Goal: Task Accomplishment & Management: Complete application form

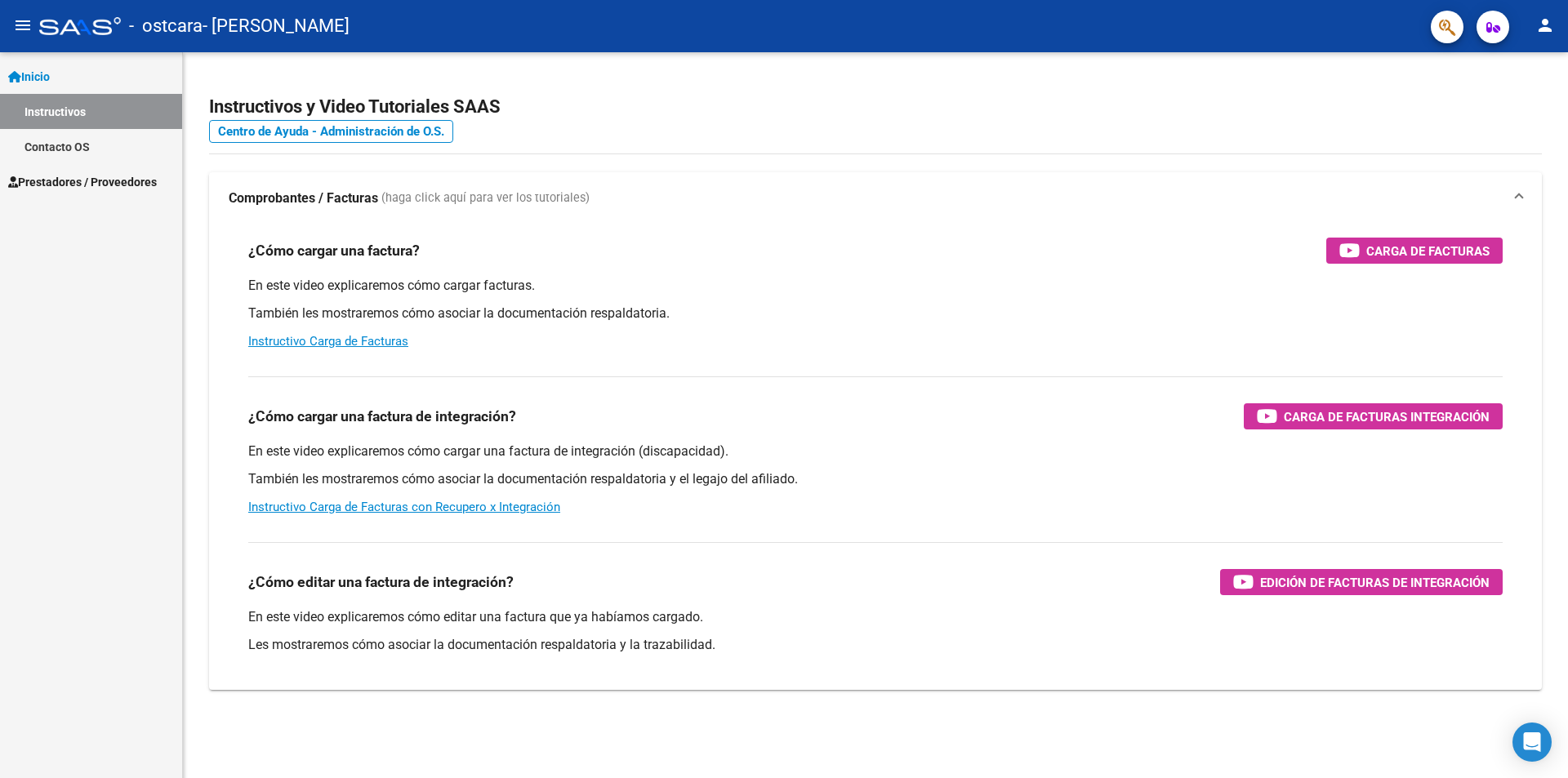
click at [133, 180] on span "Prestadores / Proveedores" at bounding box center [82, 182] width 148 height 18
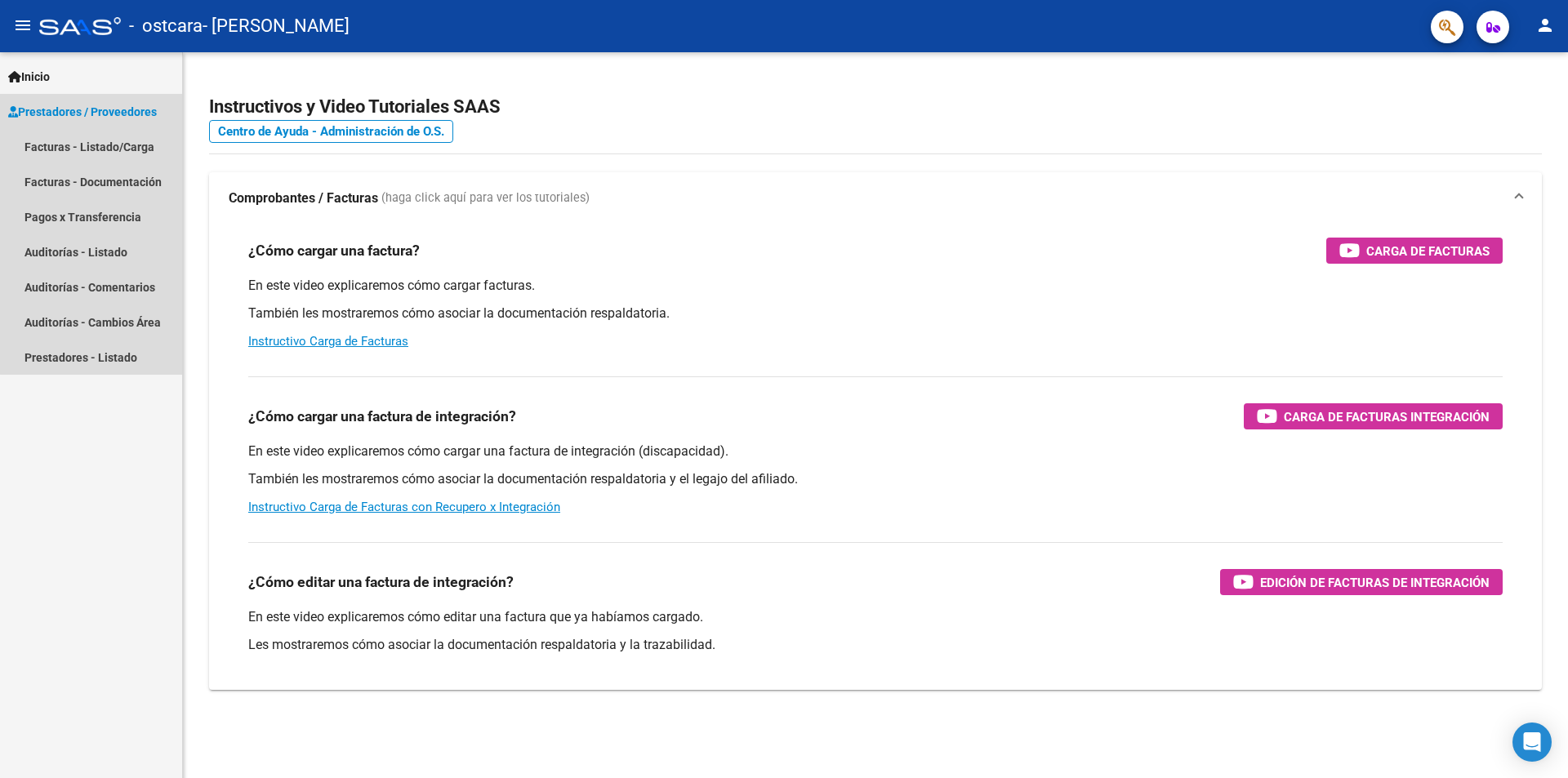
click at [154, 114] on span "Prestadores / Proveedores" at bounding box center [82, 111] width 148 height 18
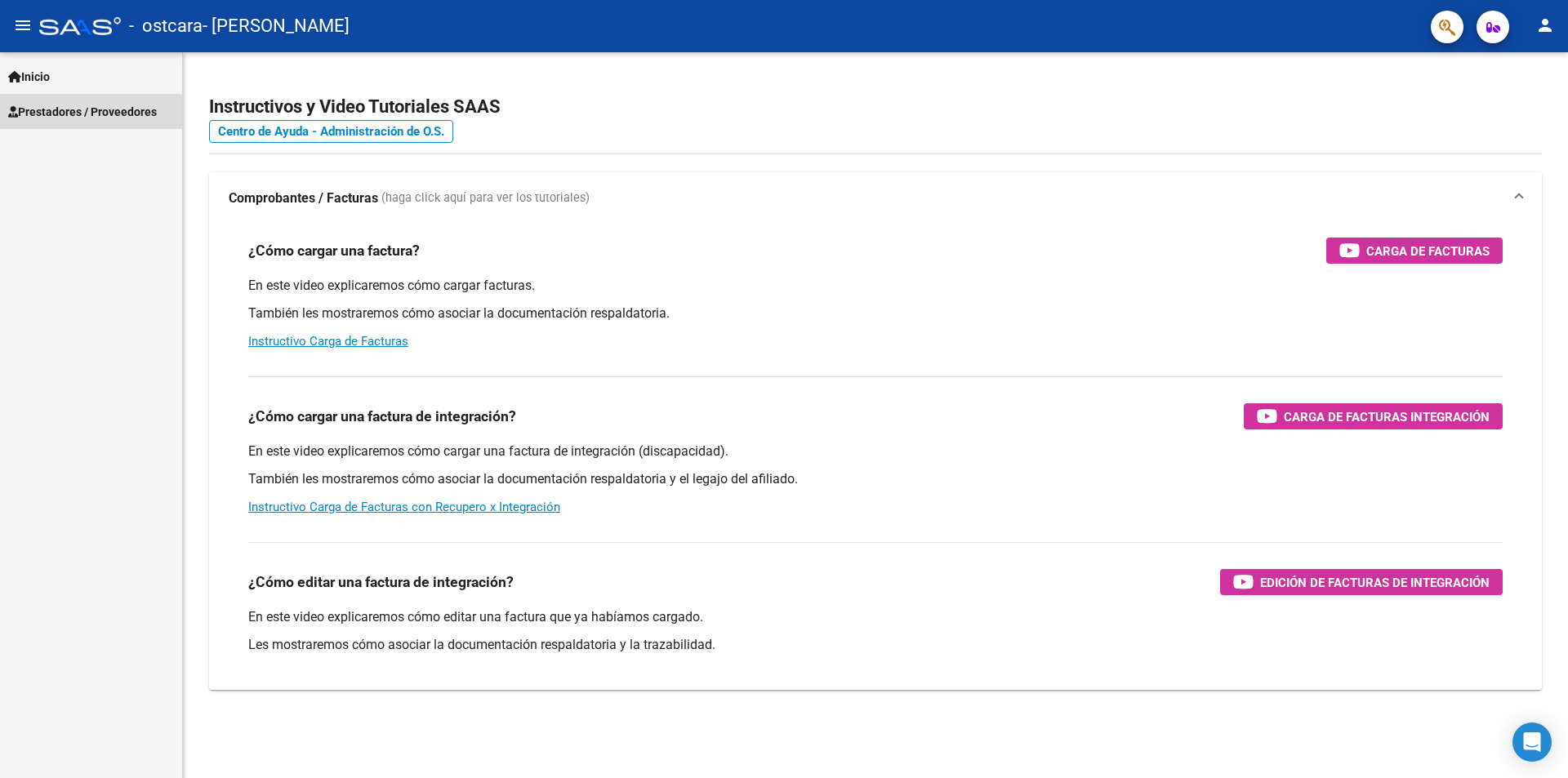
click at [134, 104] on span "Prestadores / Proveedores" at bounding box center [82, 111] width 148 height 18
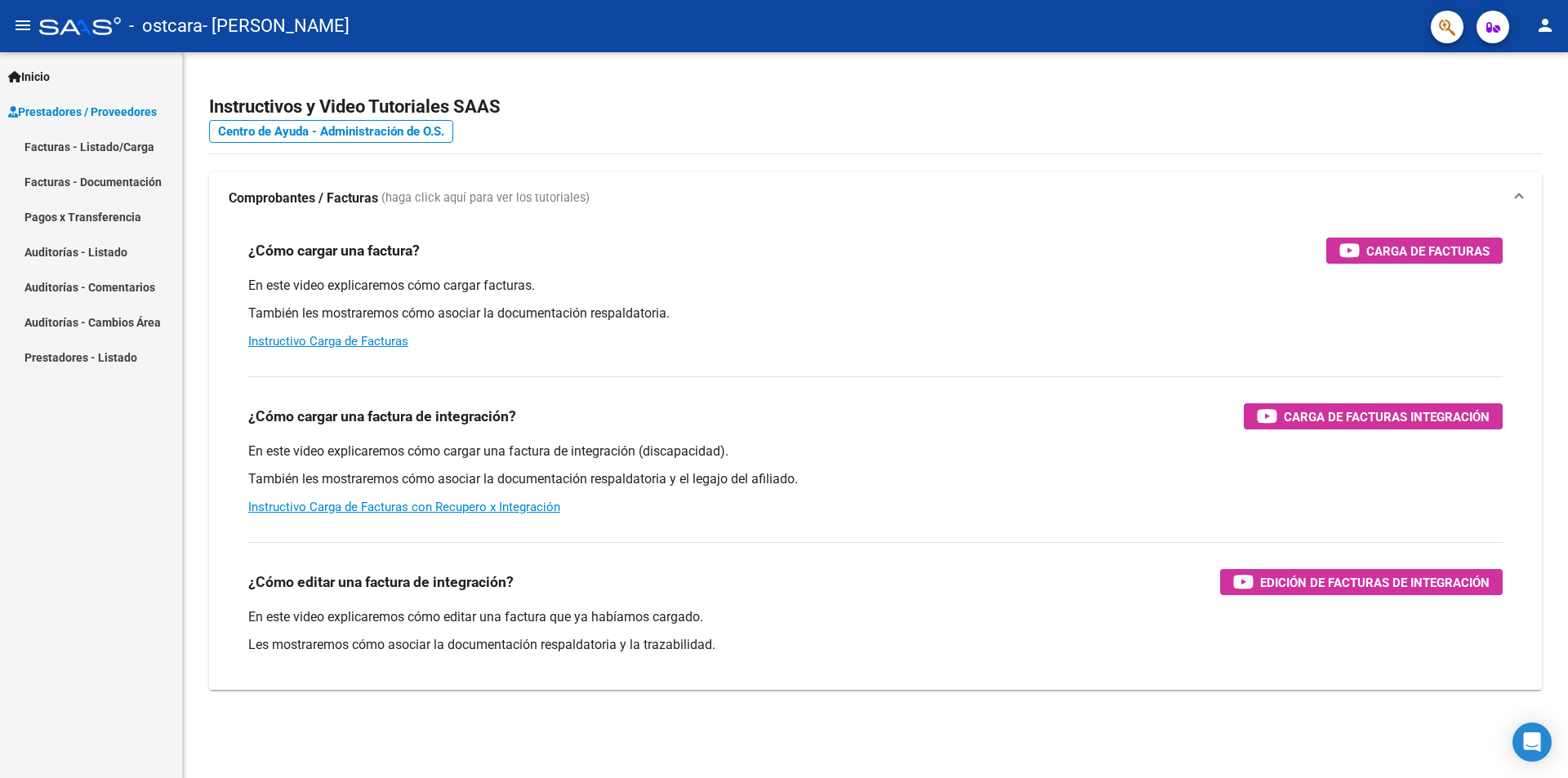
click at [41, 75] on span "Inicio" at bounding box center [28, 77] width 42 height 18
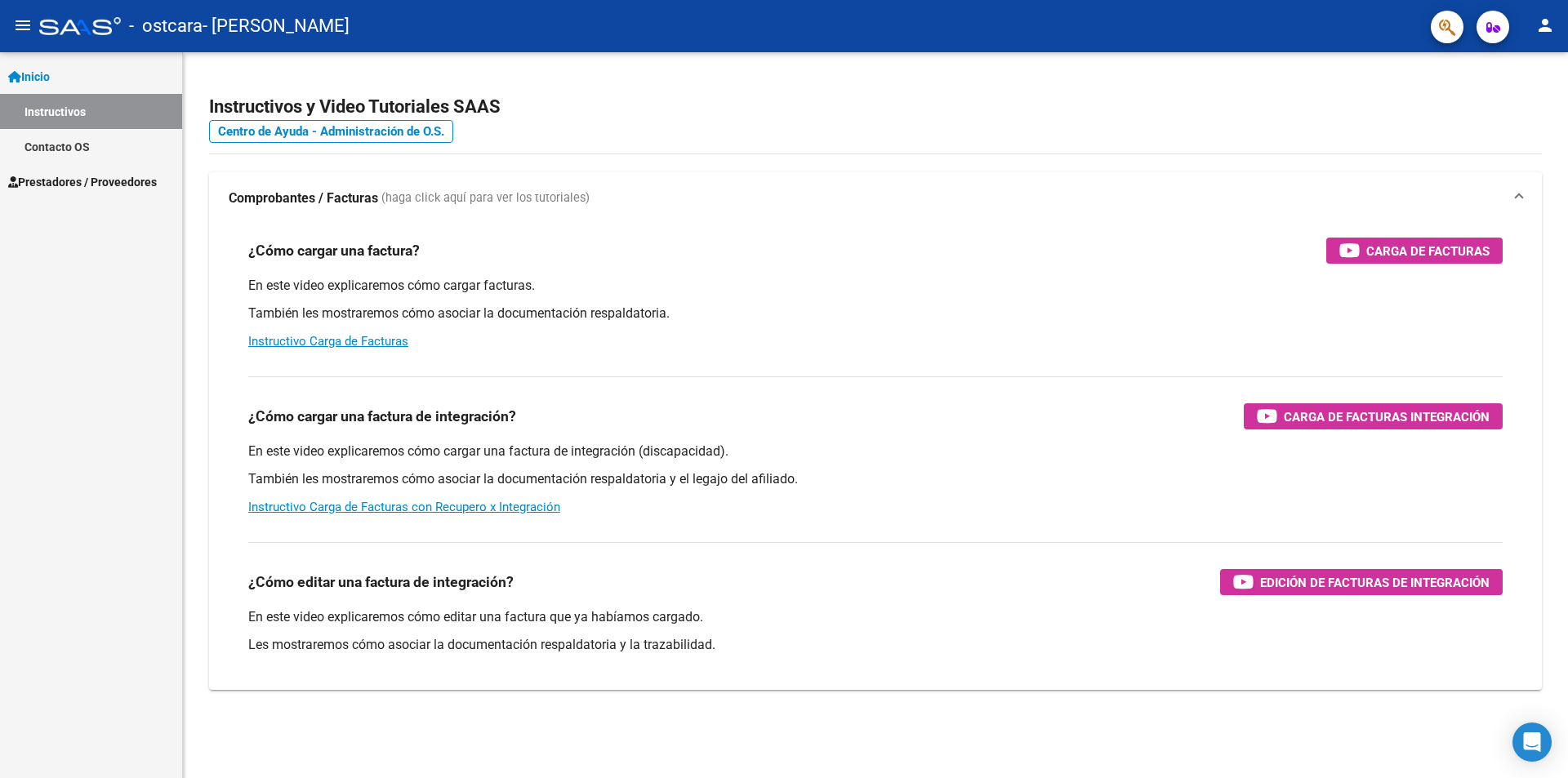
click at [89, 171] on link "Prestadores / Proveedores" at bounding box center [91, 182] width 182 height 35
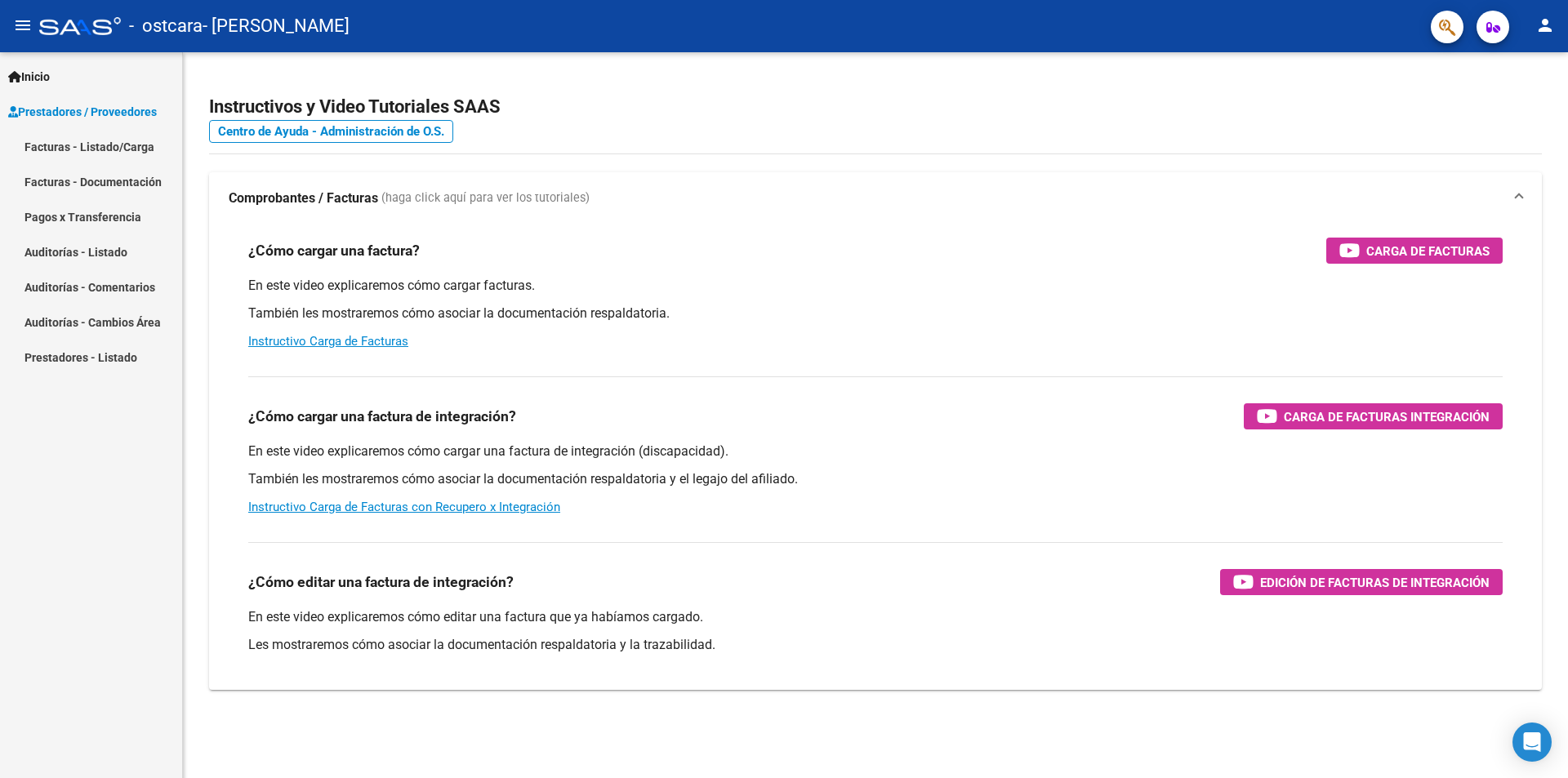
click at [95, 139] on link "Facturas - Listado/Carga" at bounding box center [91, 147] width 182 height 35
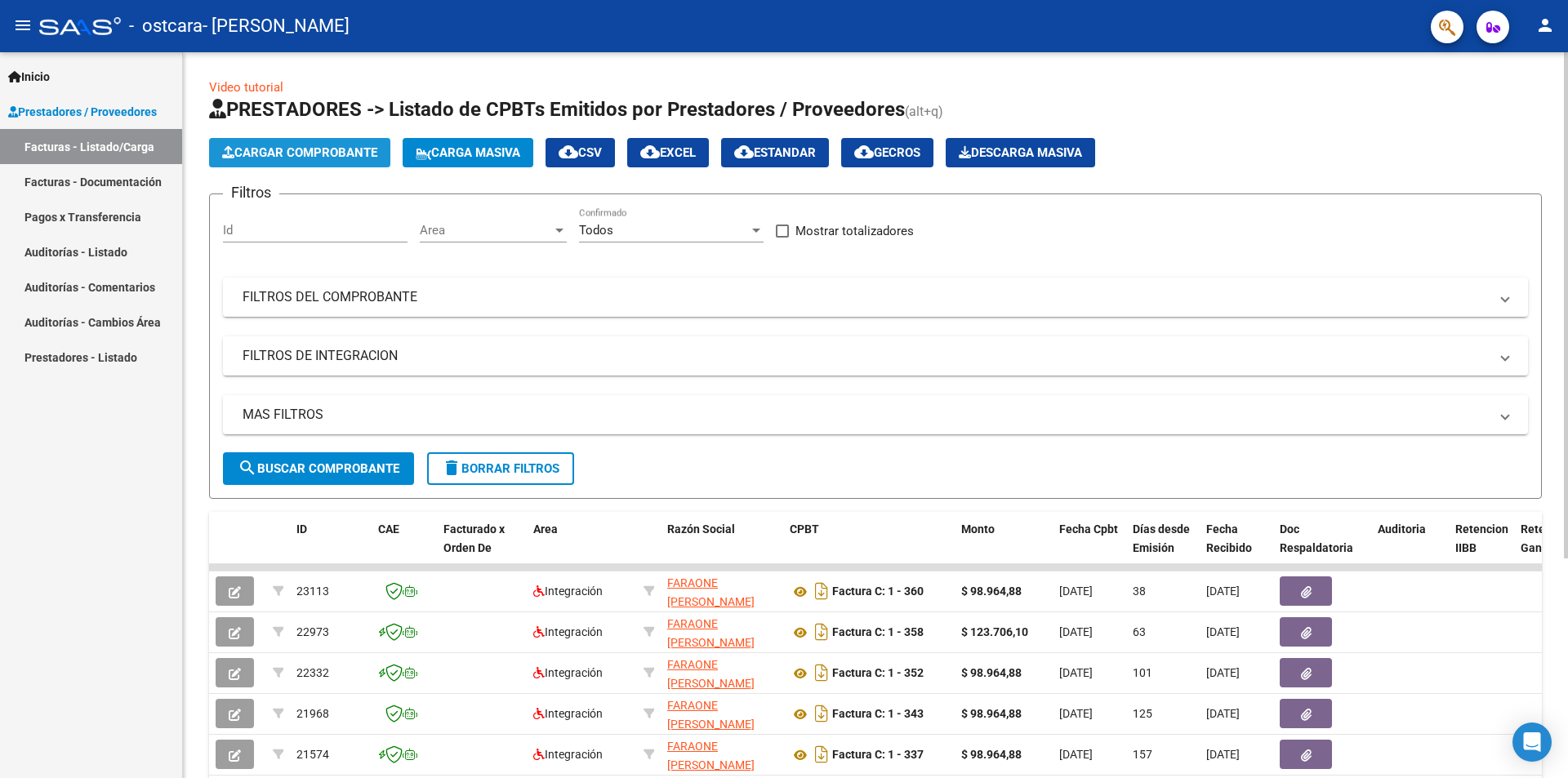
click at [297, 149] on span "Cargar Comprobante" at bounding box center [300, 152] width 156 height 15
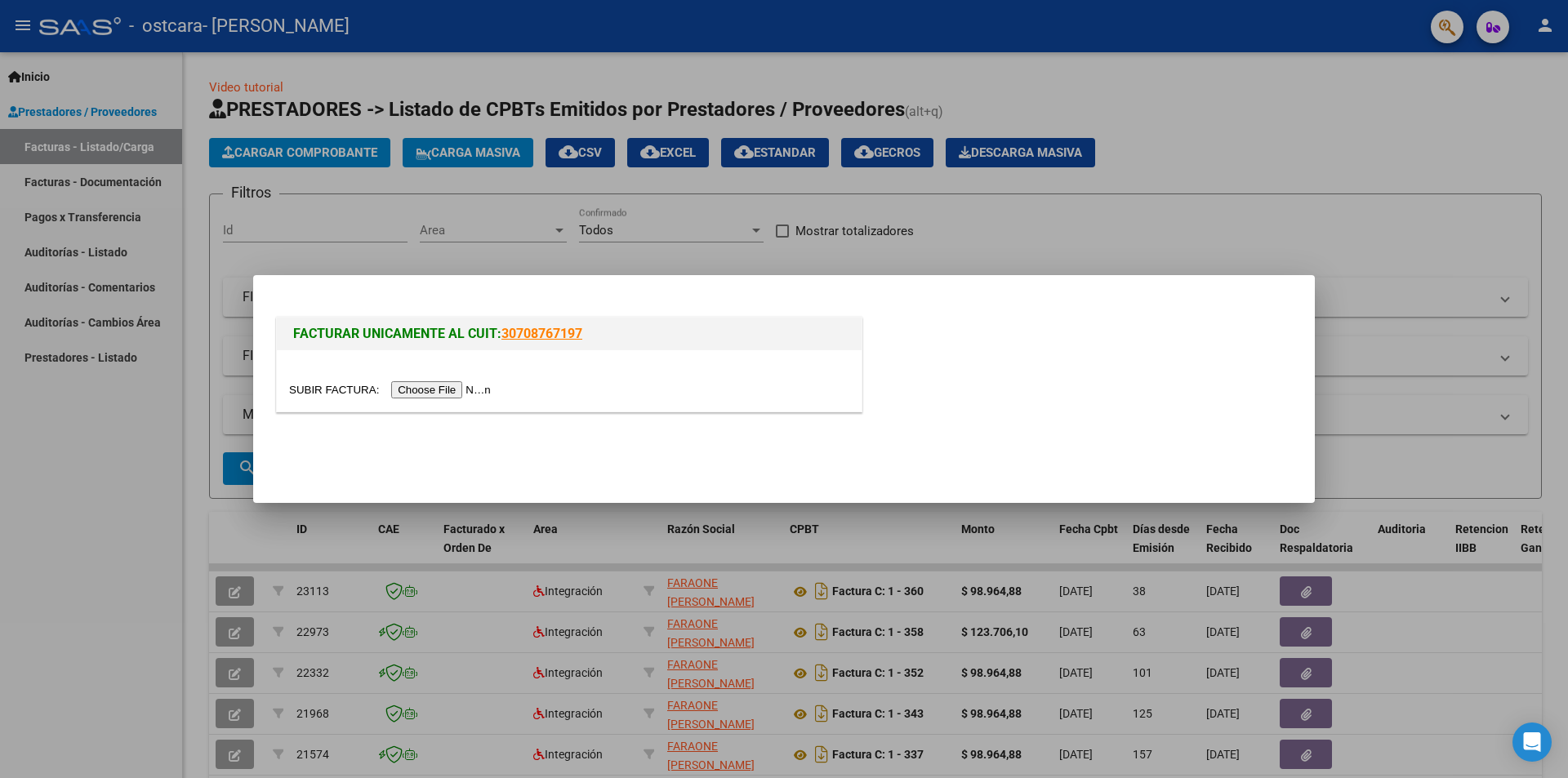
click at [458, 393] on input "file" at bounding box center [392, 389] width 207 height 17
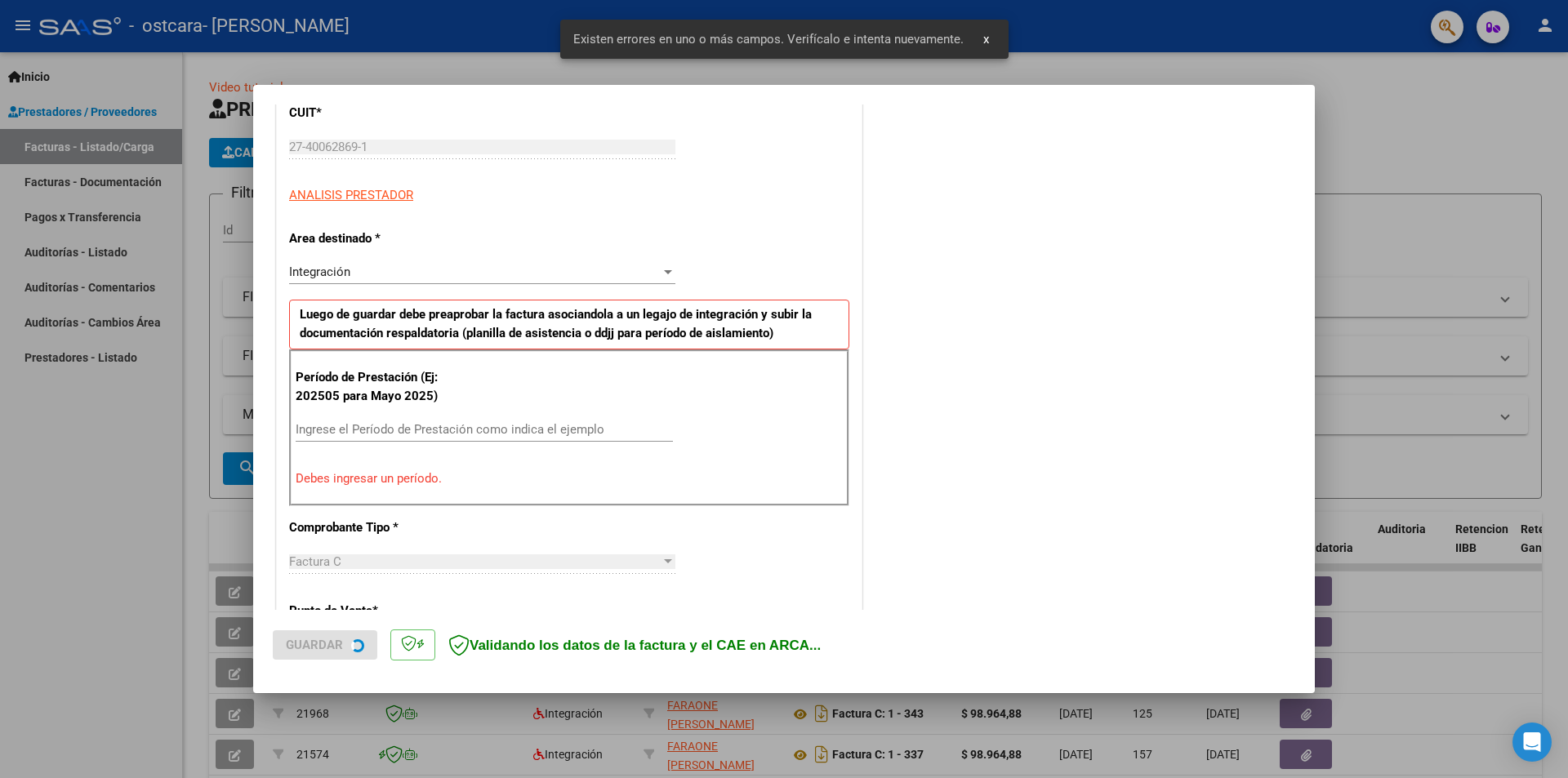
scroll to position [285, 0]
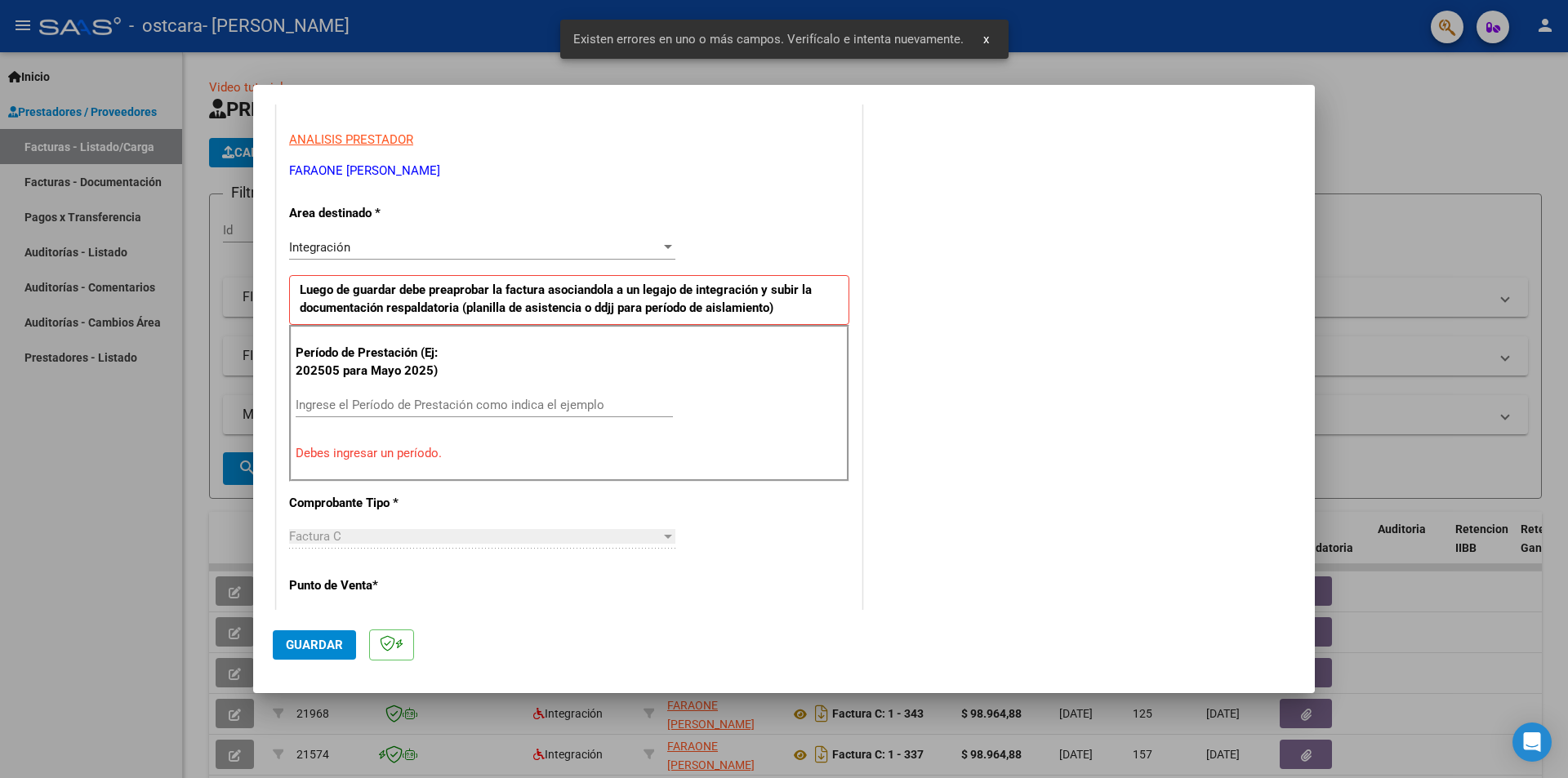
click at [415, 408] on input "Ingrese el Período de Prestación como indica el ejemplo" at bounding box center [483, 405] width 377 height 15
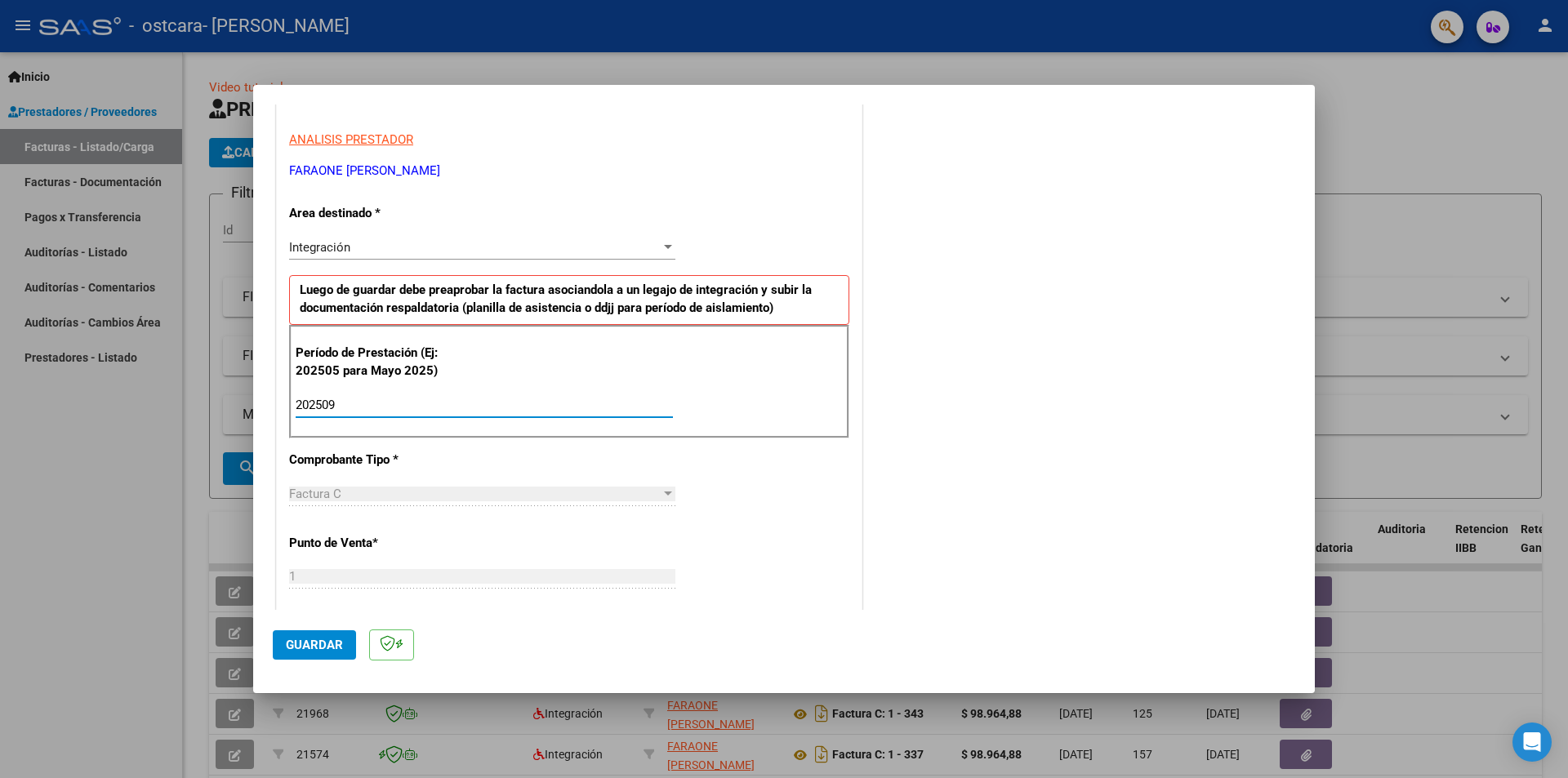
type input "202509"
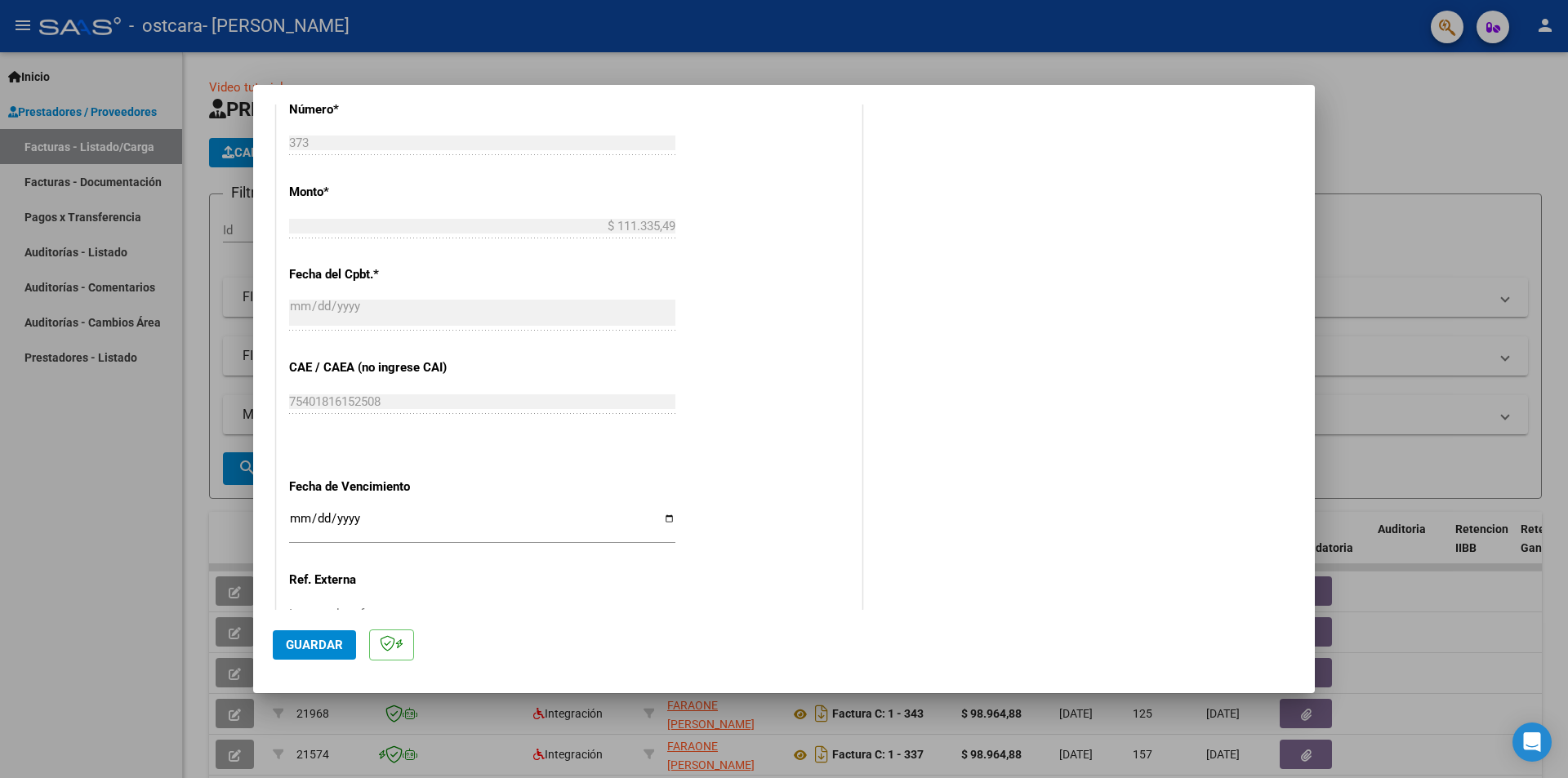
scroll to position [857, 0]
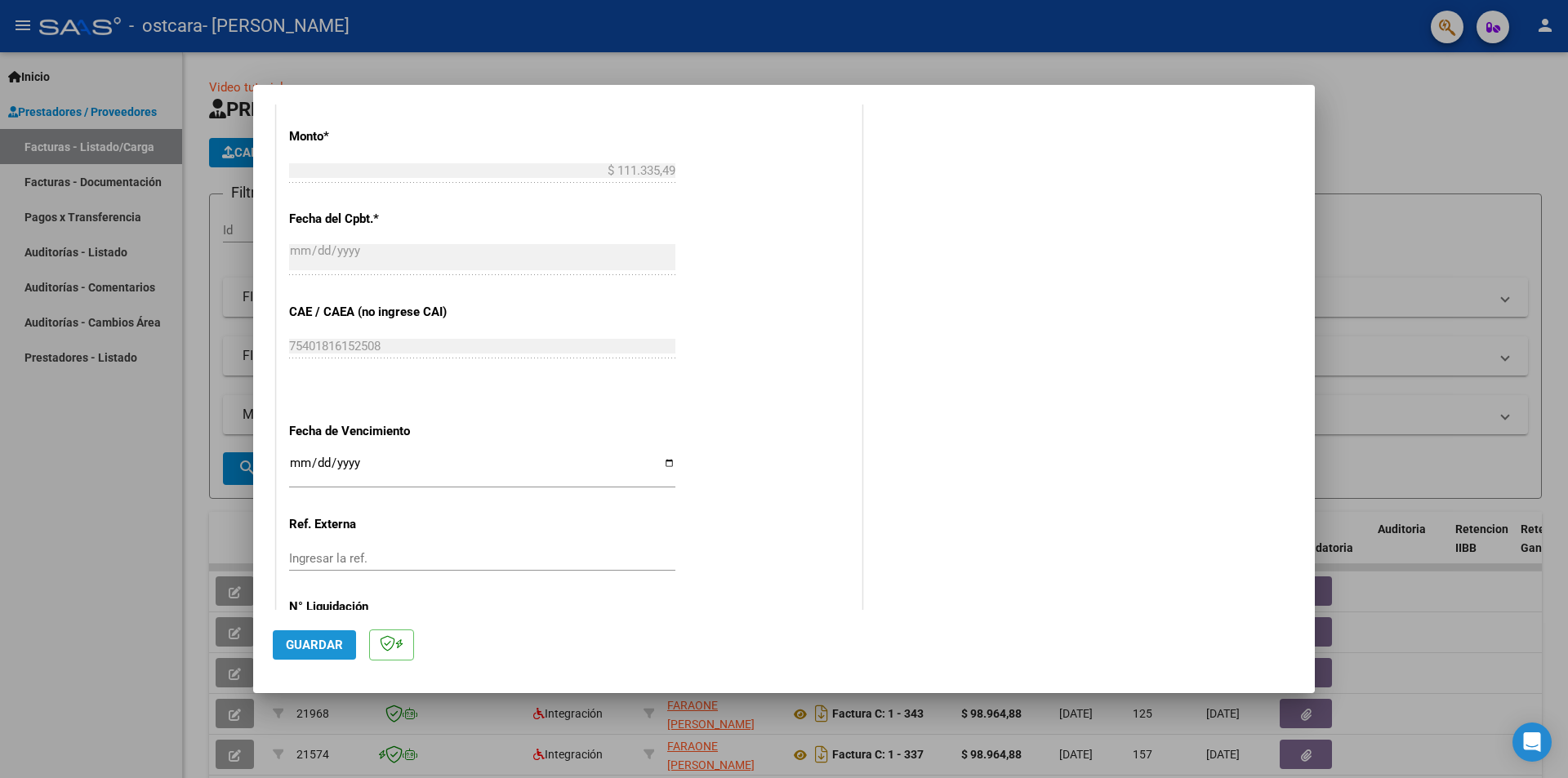
click at [309, 637] on button "Guardar" at bounding box center [315, 645] width 83 height 29
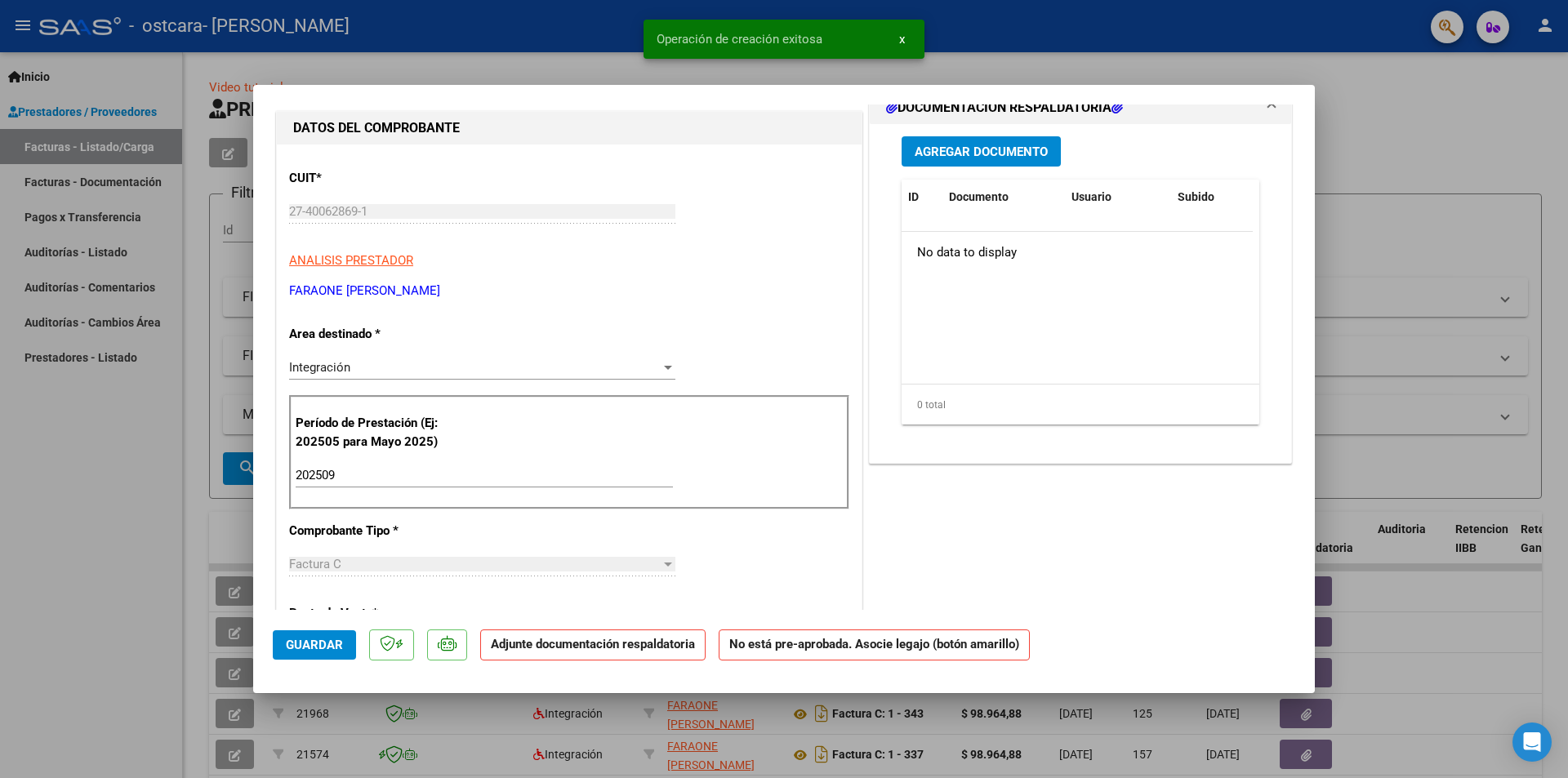
scroll to position [81, 0]
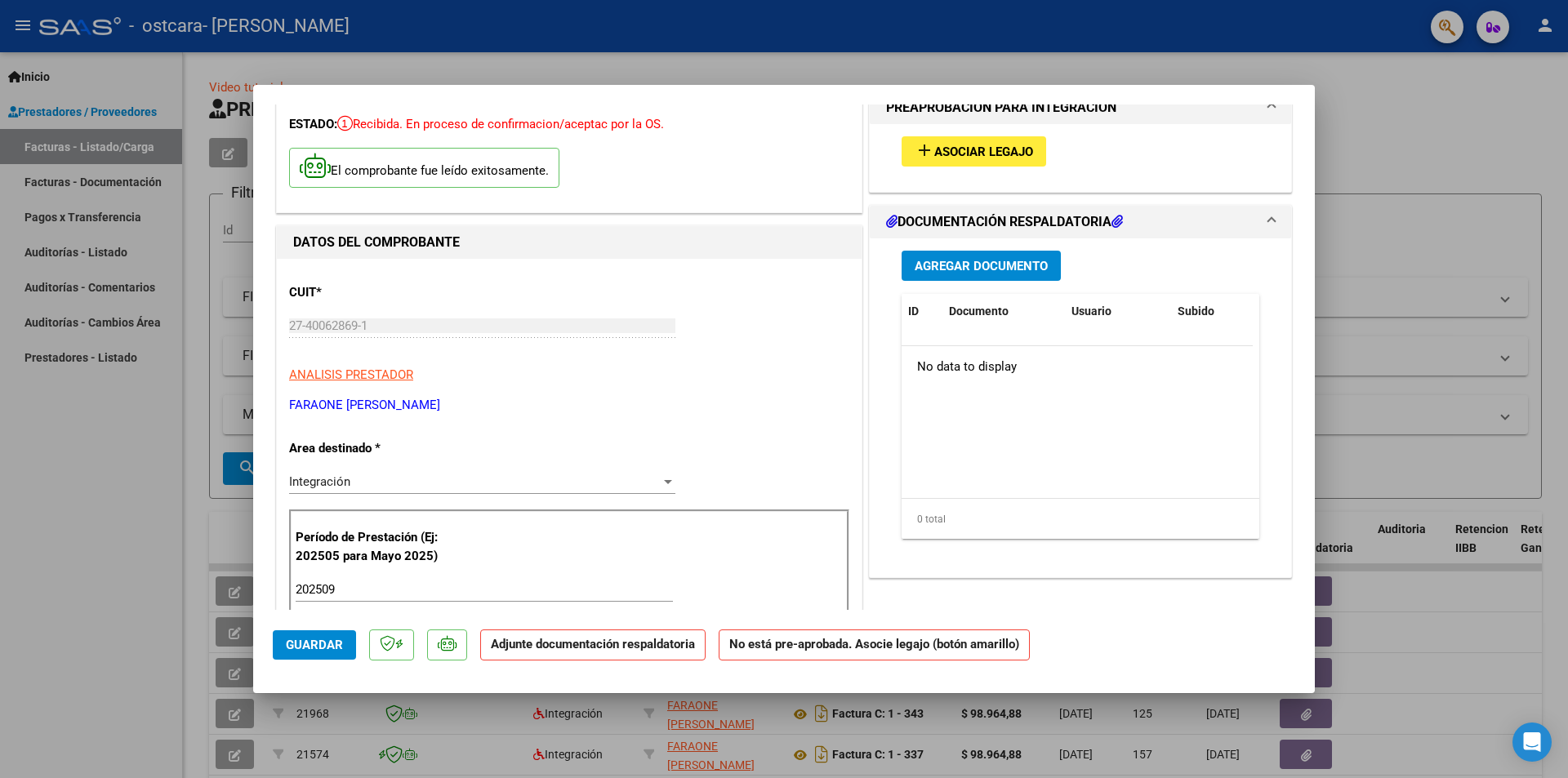
click at [977, 155] on span "Asociar Legajo" at bounding box center [984, 152] width 99 height 15
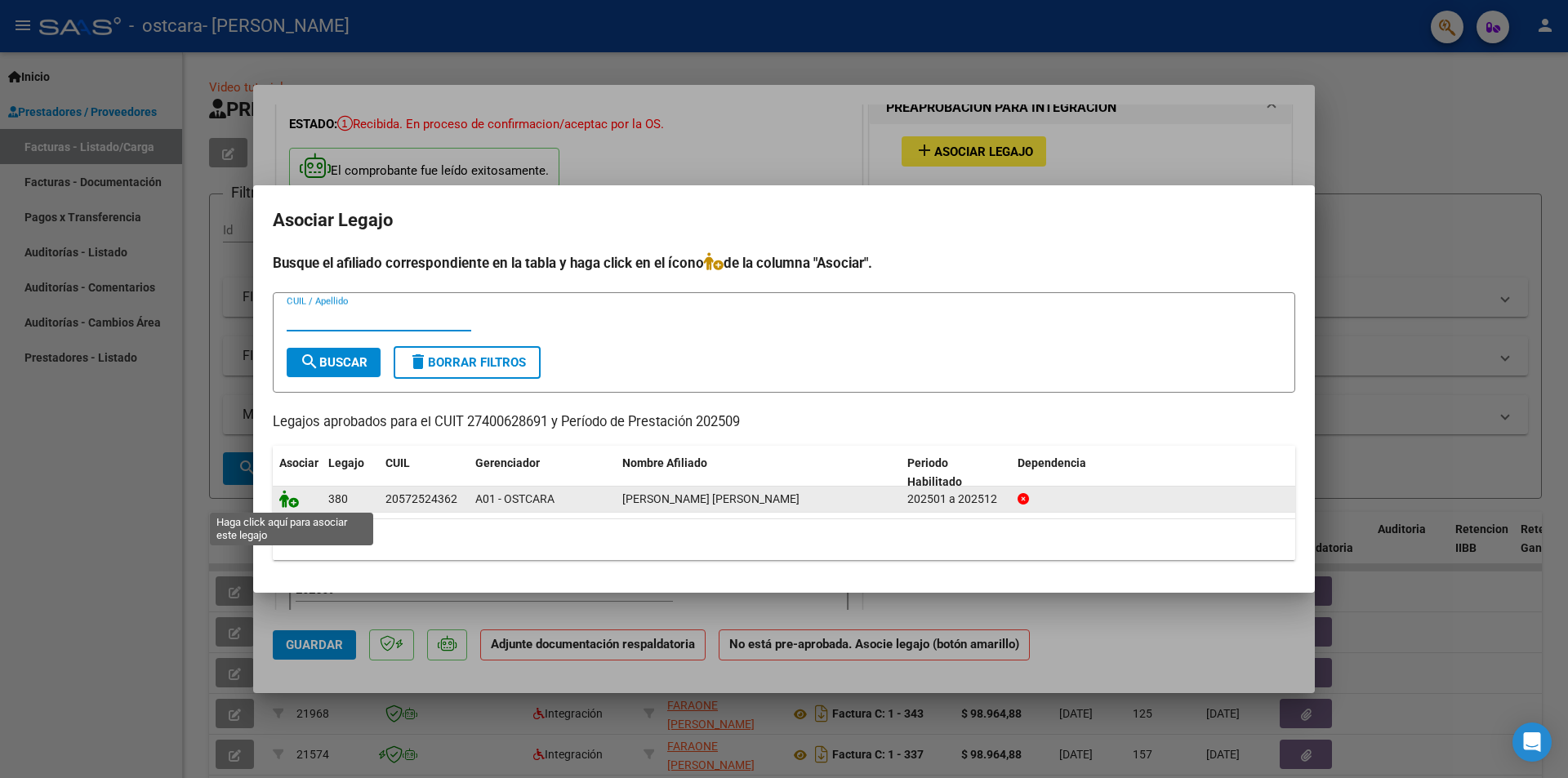
click at [295, 500] on icon at bounding box center [289, 499] width 19 height 18
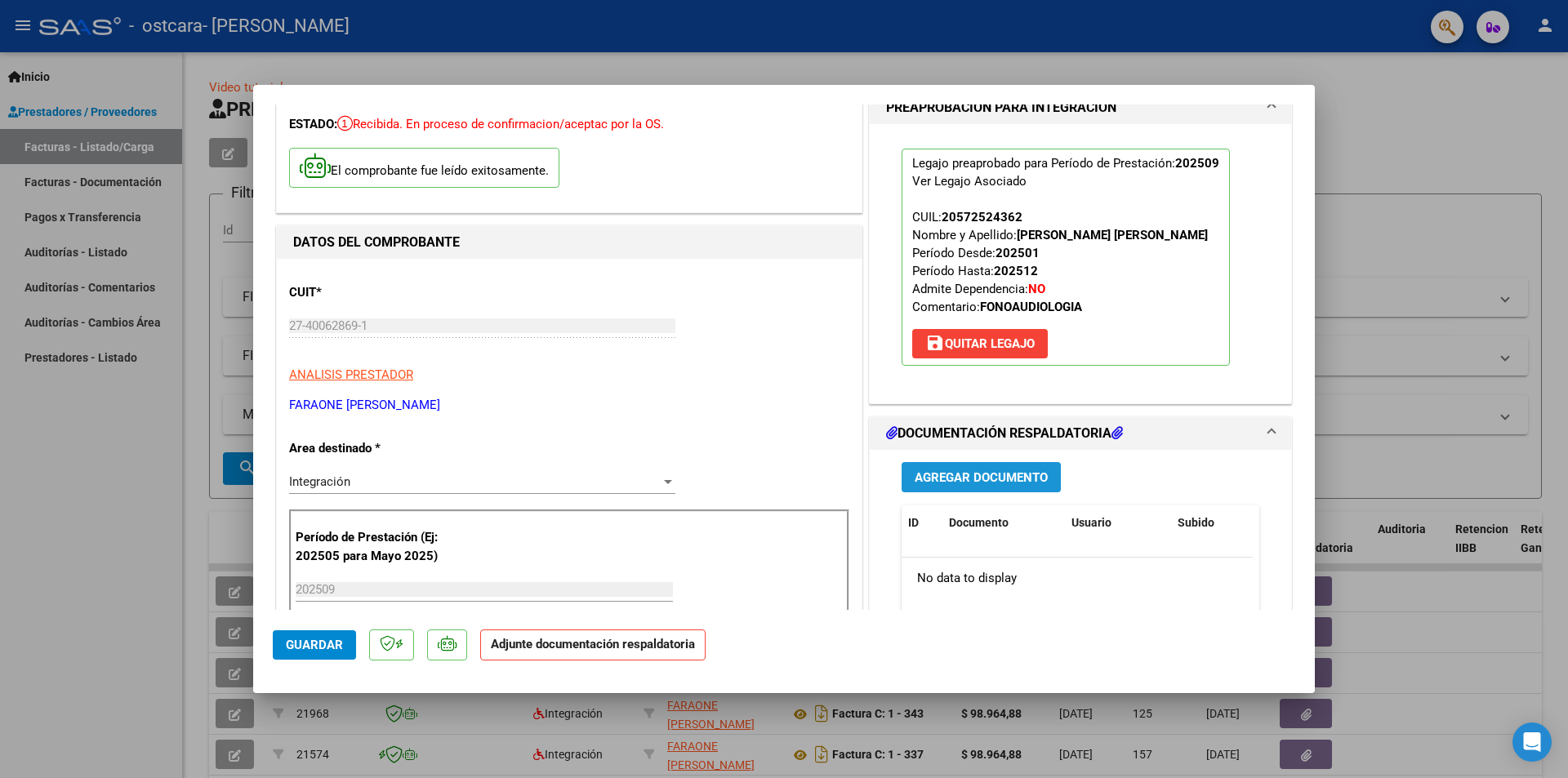
click at [974, 477] on span "Agregar Documento" at bounding box center [981, 477] width 133 height 15
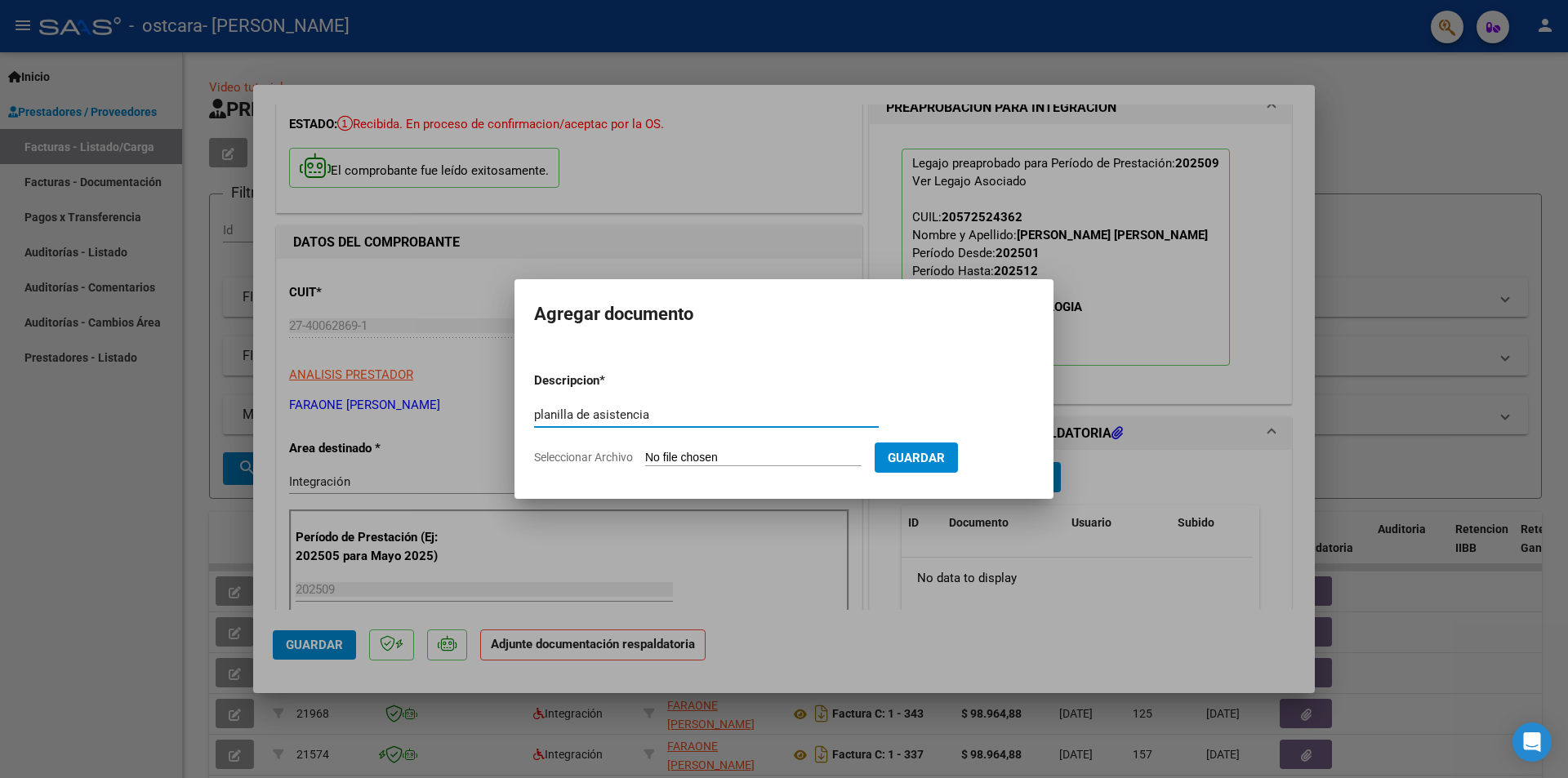
type input "planilla de asistencia"
click at [834, 461] on input "Seleccionar Archivo" at bounding box center [753, 459] width 217 height 16
type input "C:\fakepath\planilla de Asistencia, [PERSON_NAME] [DATE].pdf"
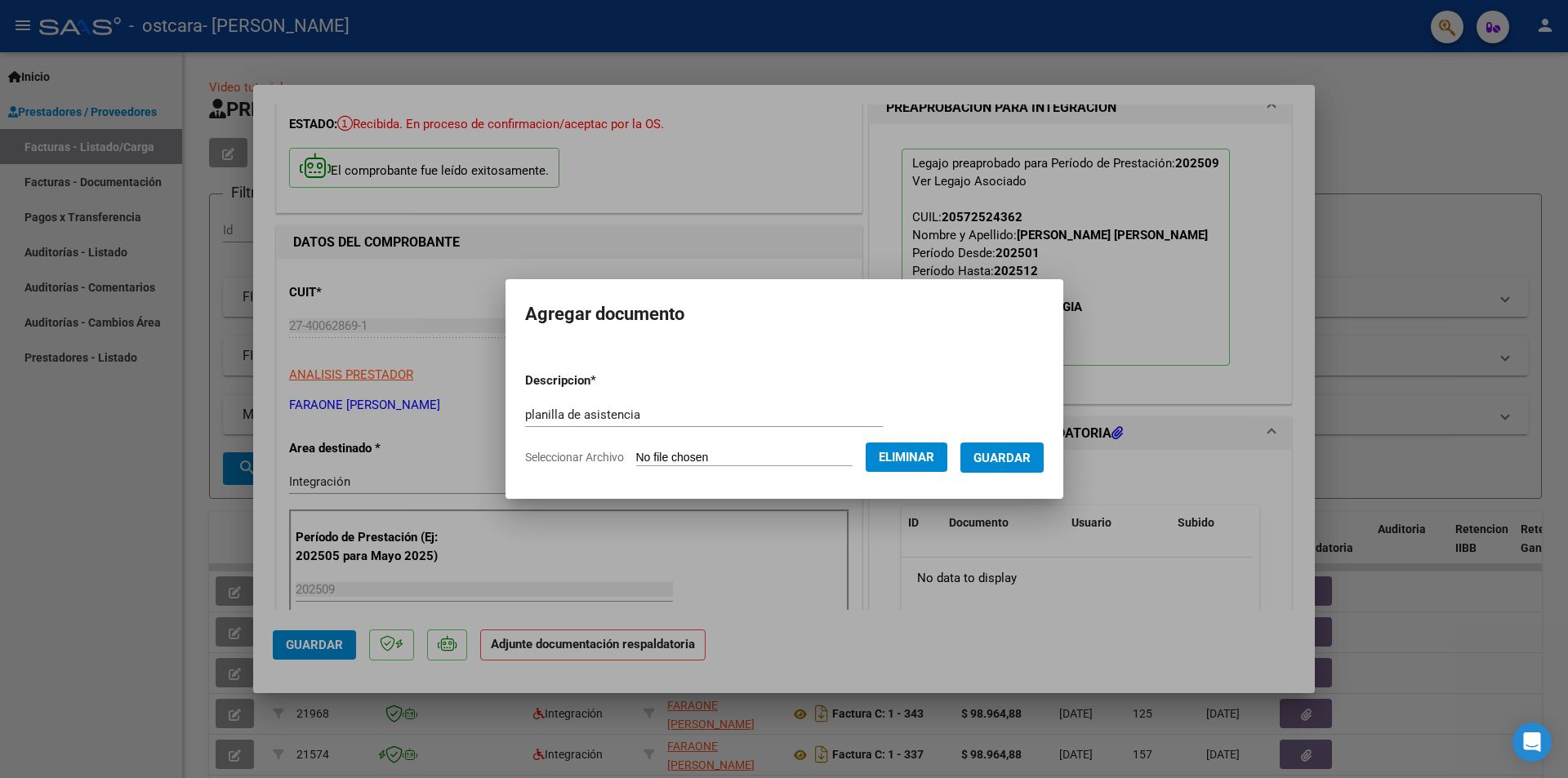
click at [1037, 445] on button "Guardar" at bounding box center [1001, 458] width 83 height 30
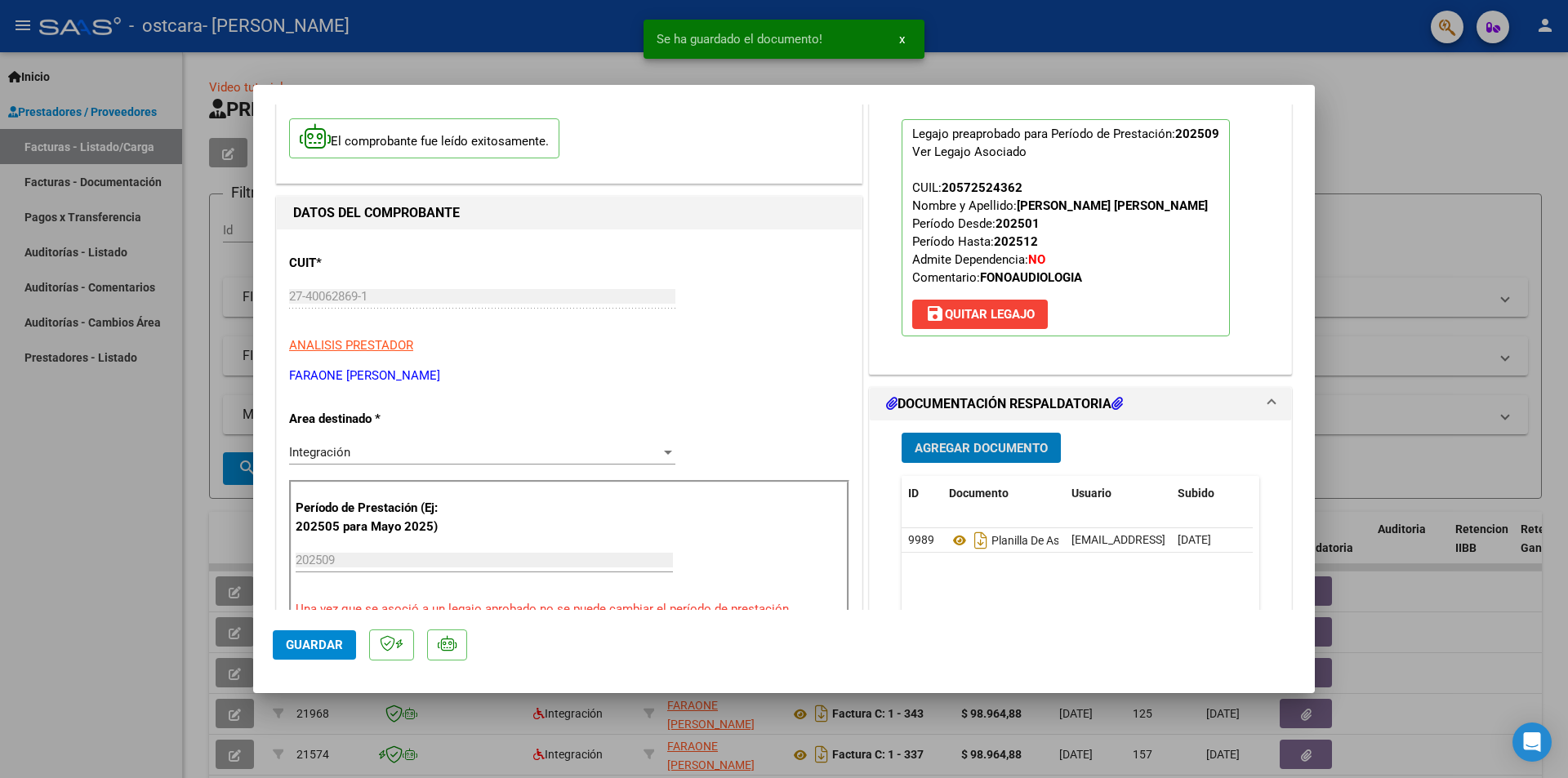
scroll to position [164, 0]
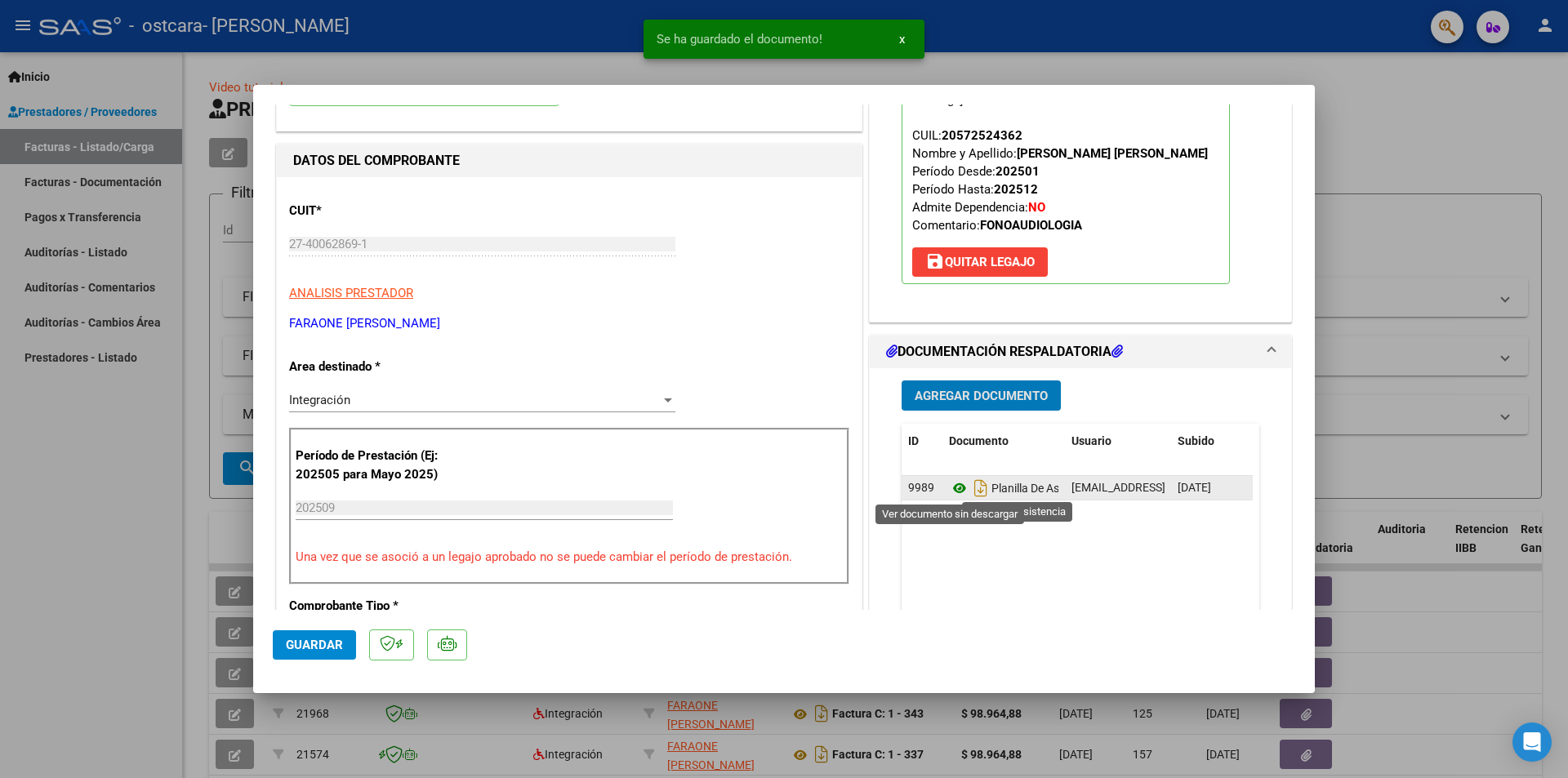
click at [948, 488] on icon at bounding box center [959, 488] width 21 height 19
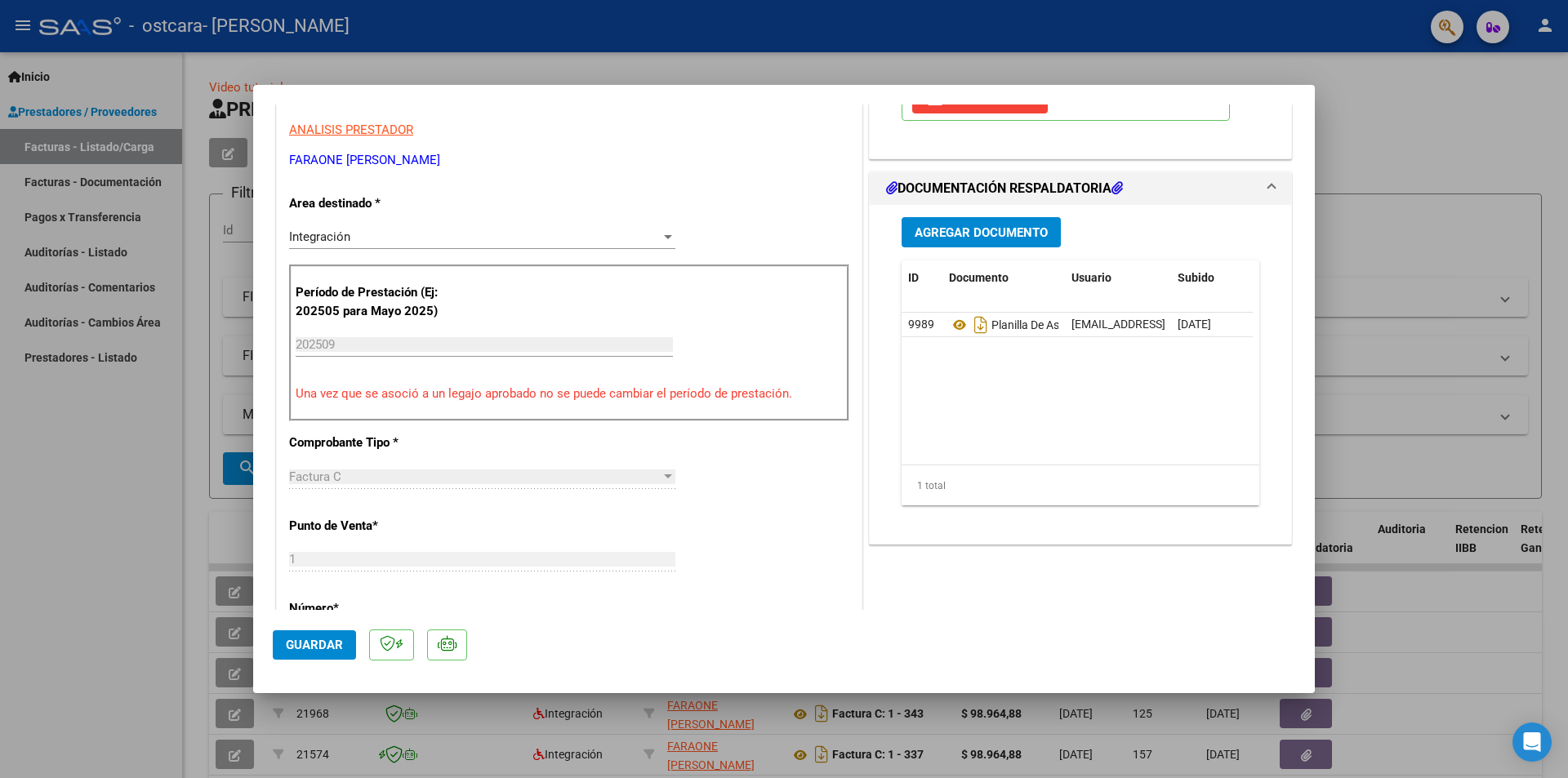
scroll to position [490, 0]
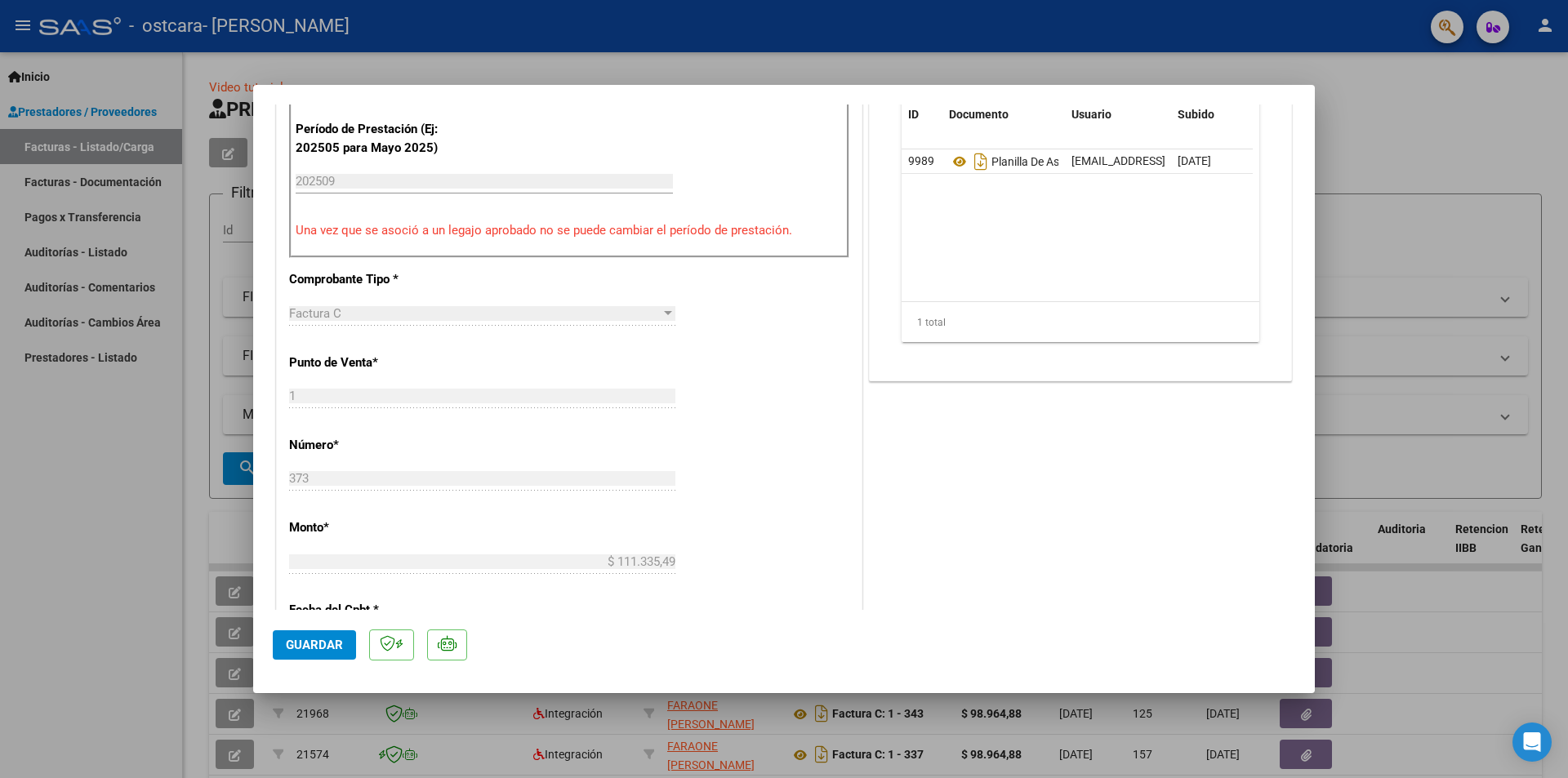
click at [317, 641] on span "Guardar" at bounding box center [314, 645] width 57 height 15
click at [127, 553] on div at bounding box center [784, 389] width 1568 height 778
type input "$ 0,00"
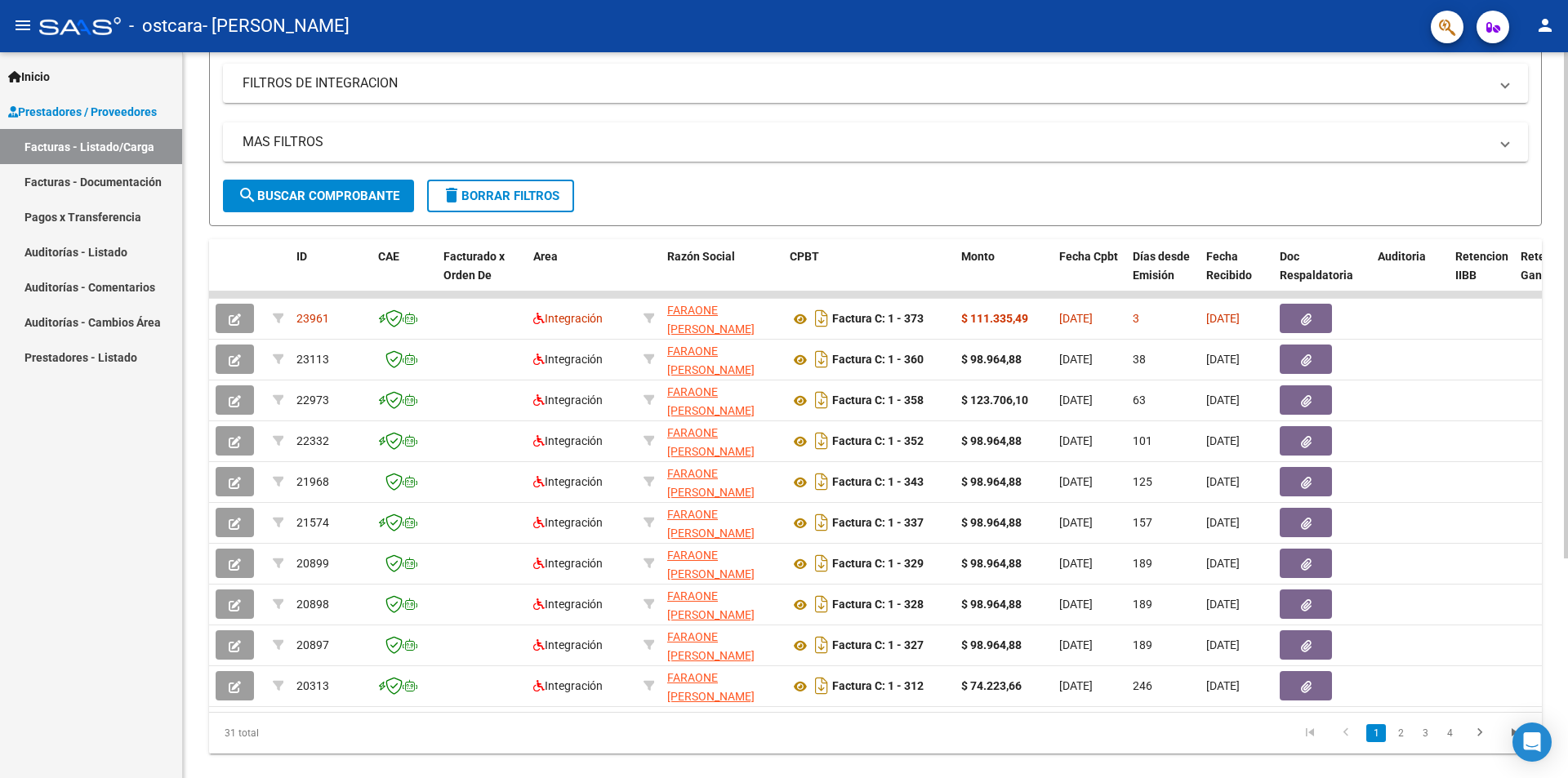
scroll to position [151, 0]
